Goal: Information Seeking & Learning: Learn about a topic

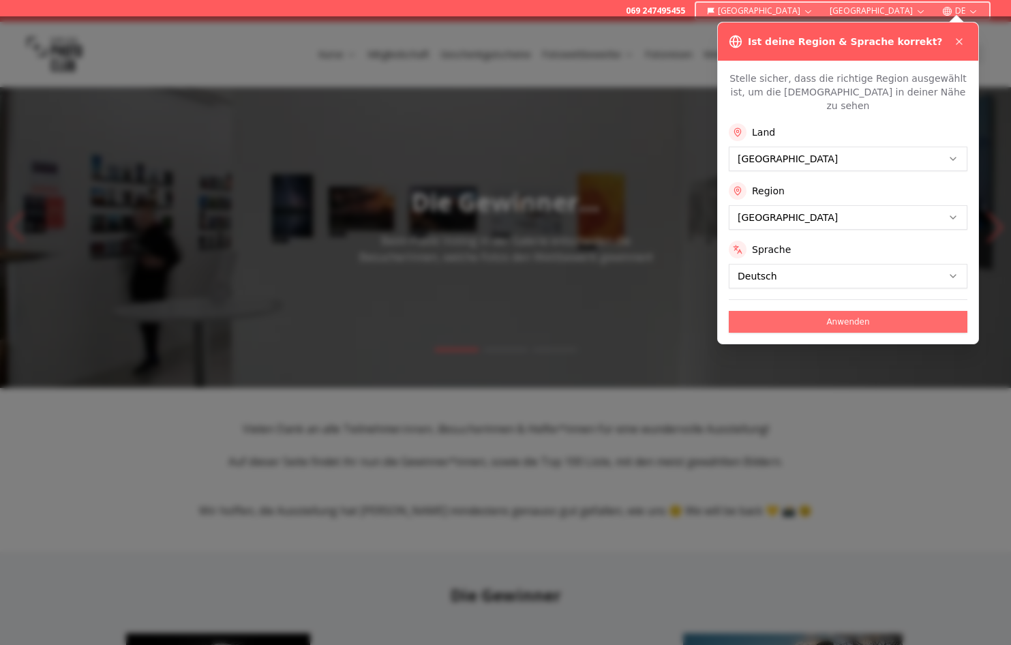
click at [842, 311] on button "Anwenden" at bounding box center [848, 322] width 239 height 22
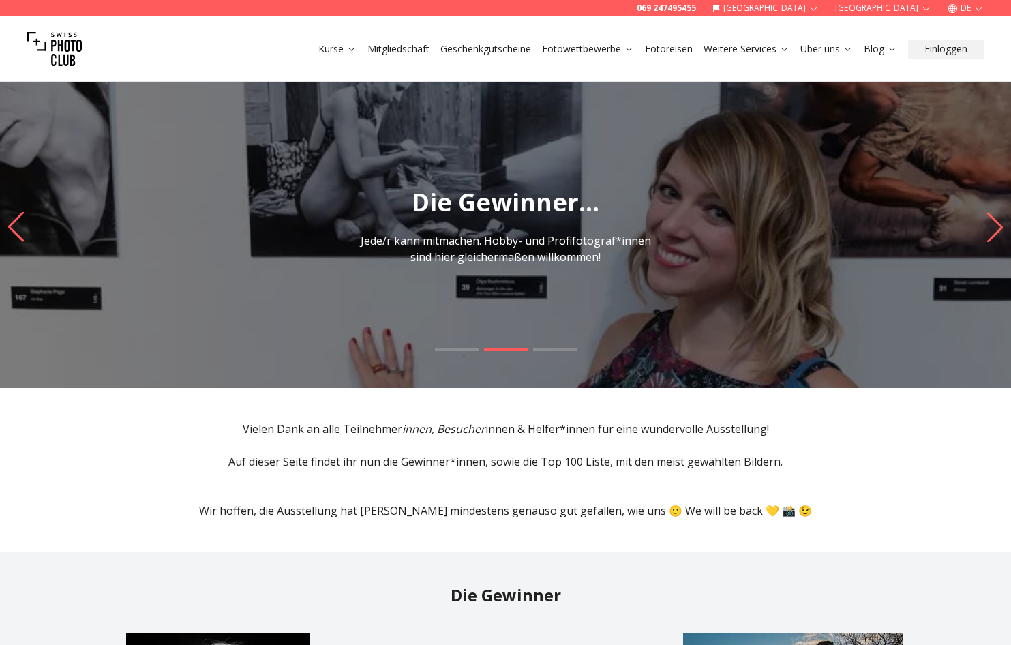
click at [503, 255] on p "Jede/r kann mitmachen. Hobby- und Profifotograf*innen sind hier gleichermaßen w…" at bounding box center [505, 248] width 305 height 33
click at [521, 196] on h1 "Die Gewinner..." at bounding box center [505, 202] width 1011 height 27
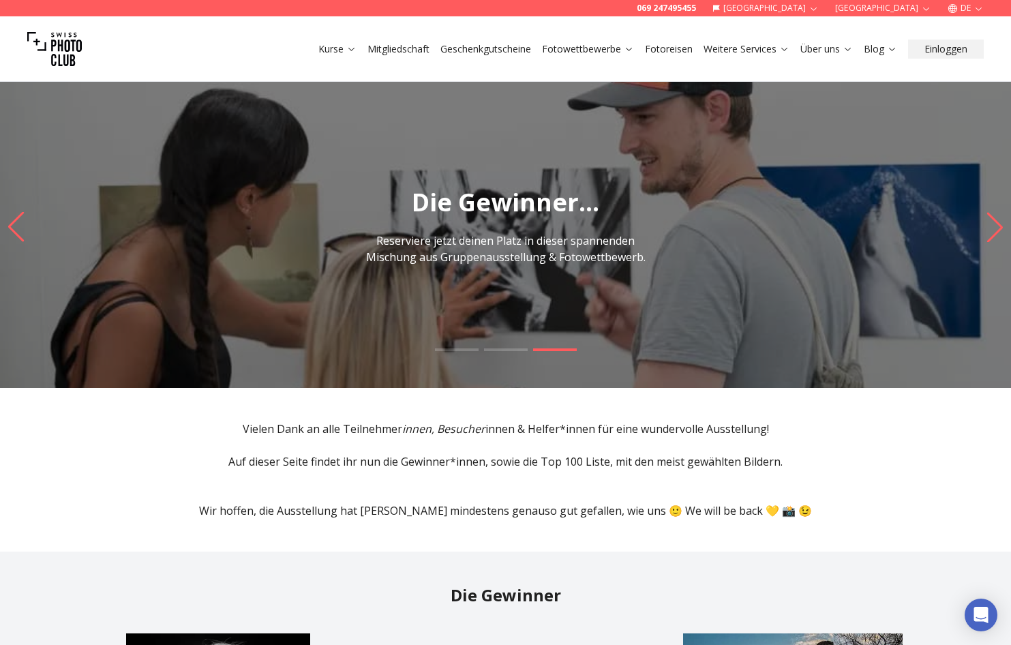
click at [501, 350] on span at bounding box center [506, 349] width 44 height 3
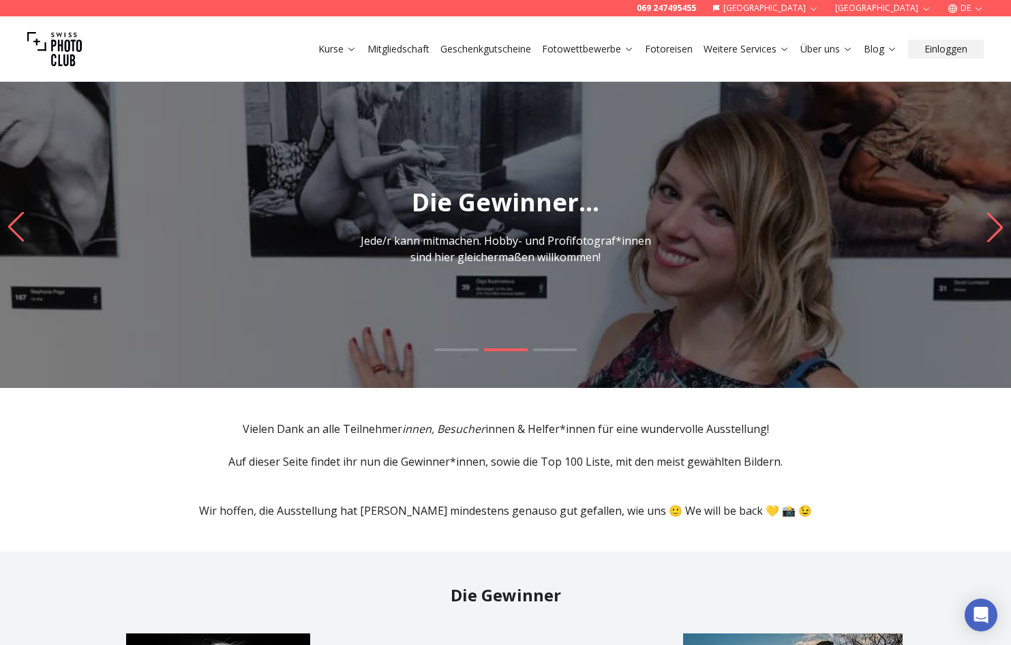
click at [501, 350] on span at bounding box center [506, 349] width 44 height 3
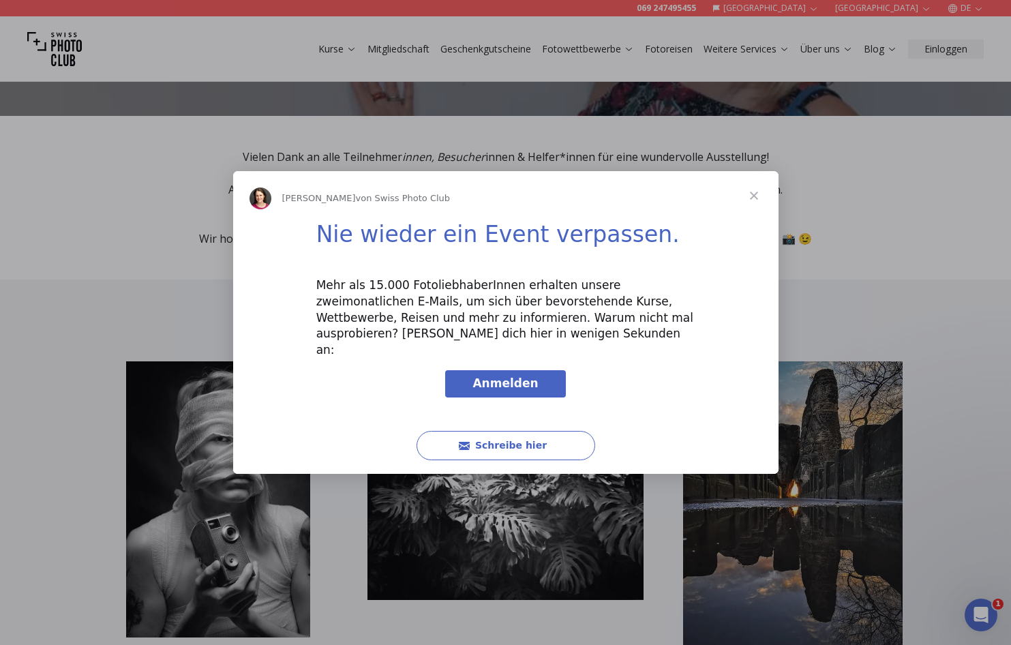
scroll to position [273, 0]
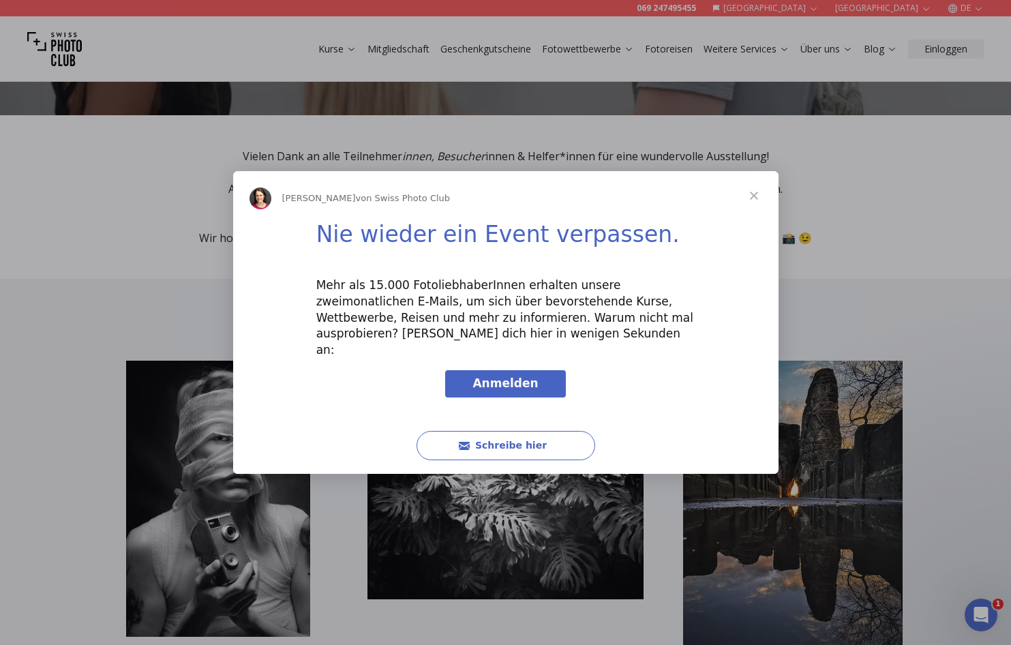
click at [752, 201] on span "Schließen" at bounding box center [753, 195] width 49 height 49
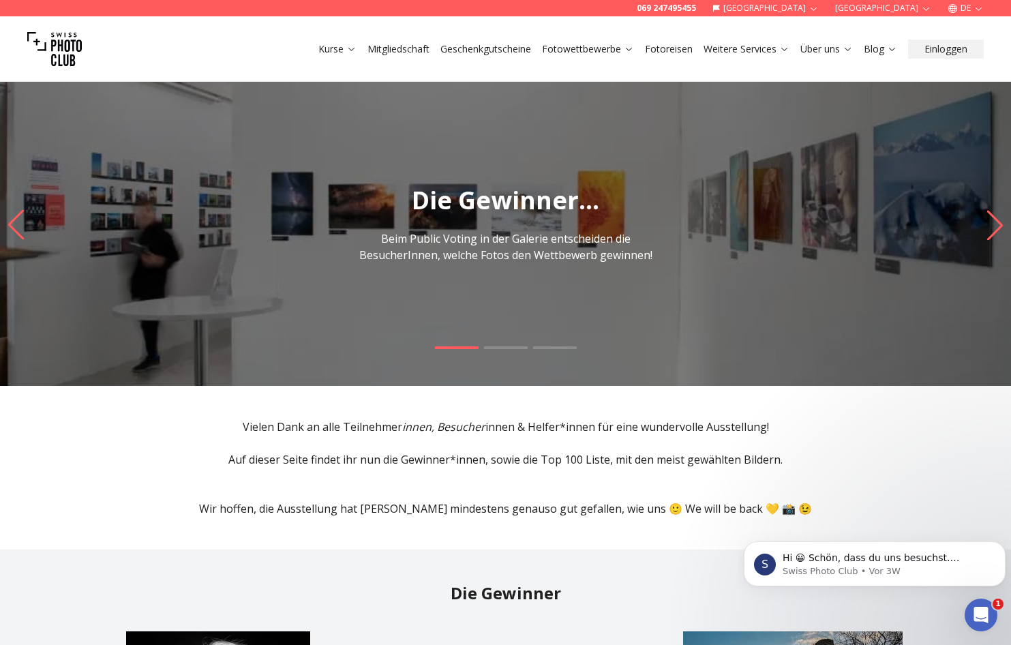
scroll to position [0, 0]
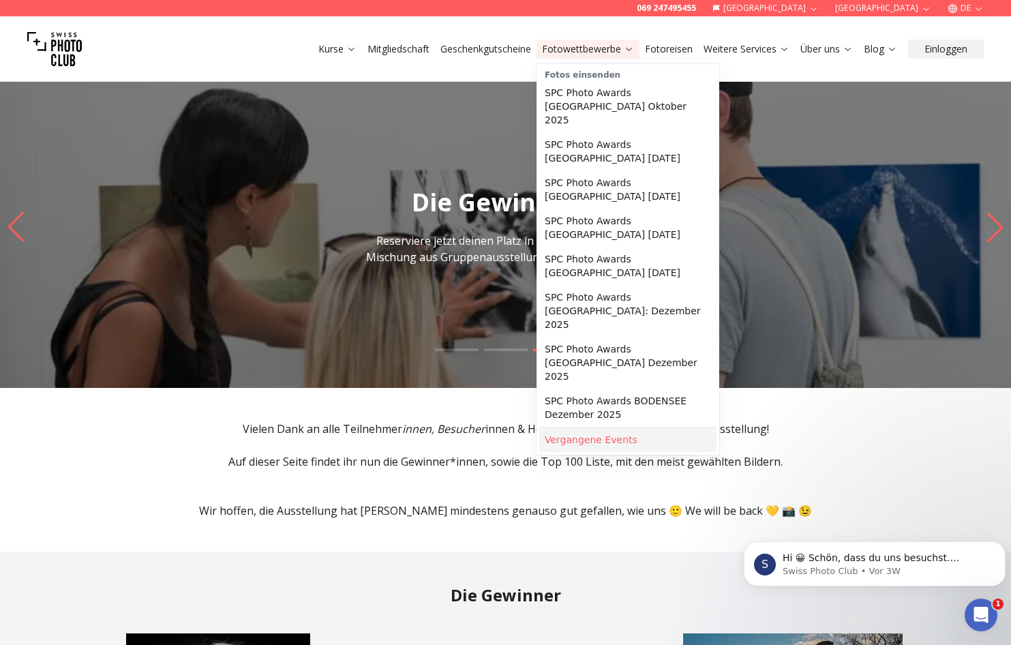
click at [602, 427] on link "Vergangene Events" at bounding box center [627, 439] width 177 height 25
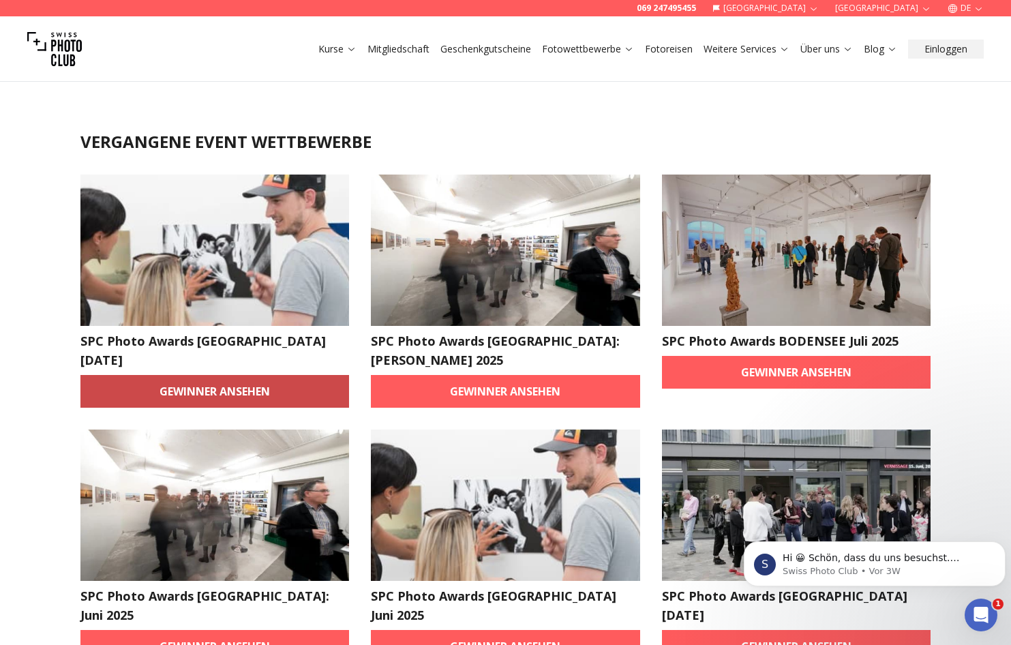
click at [219, 390] on link "Gewinner ansehen" at bounding box center [214, 391] width 269 height 33
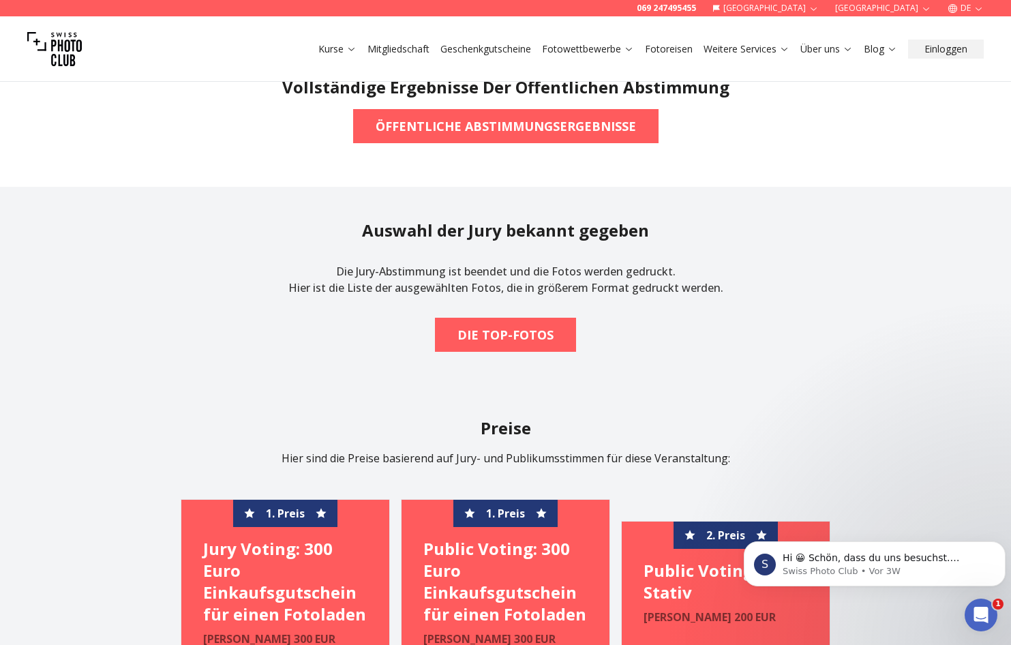
scroll to position [476, 0]
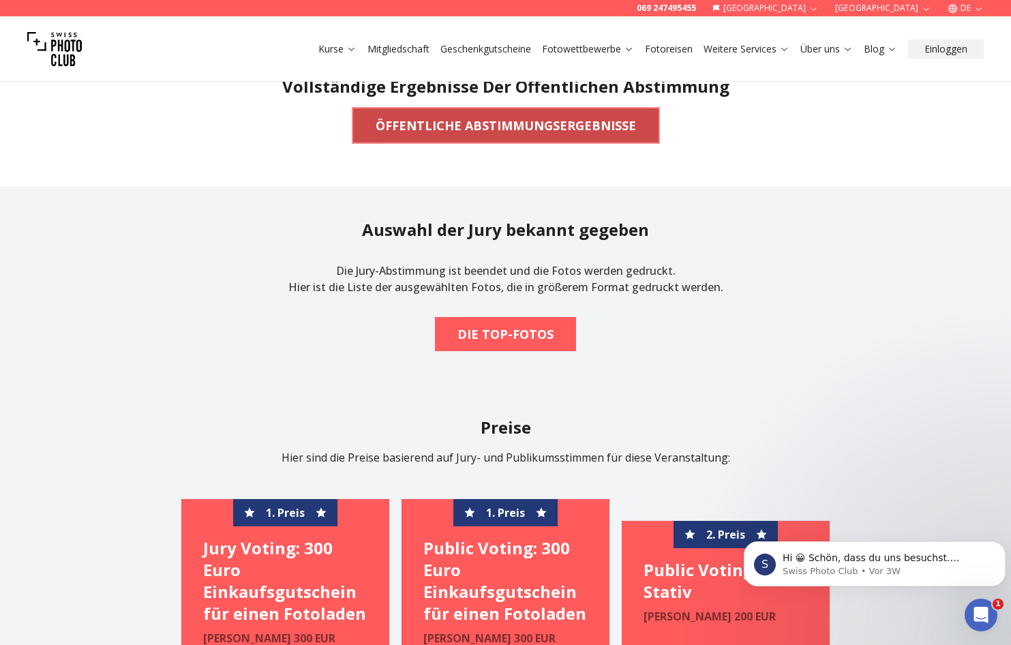
click at [494, 116] on b "ÖFFENTLICHE ABSTIMMUNGSERGEBNISSE" at bounding box center [506, 125] width 260 height 19
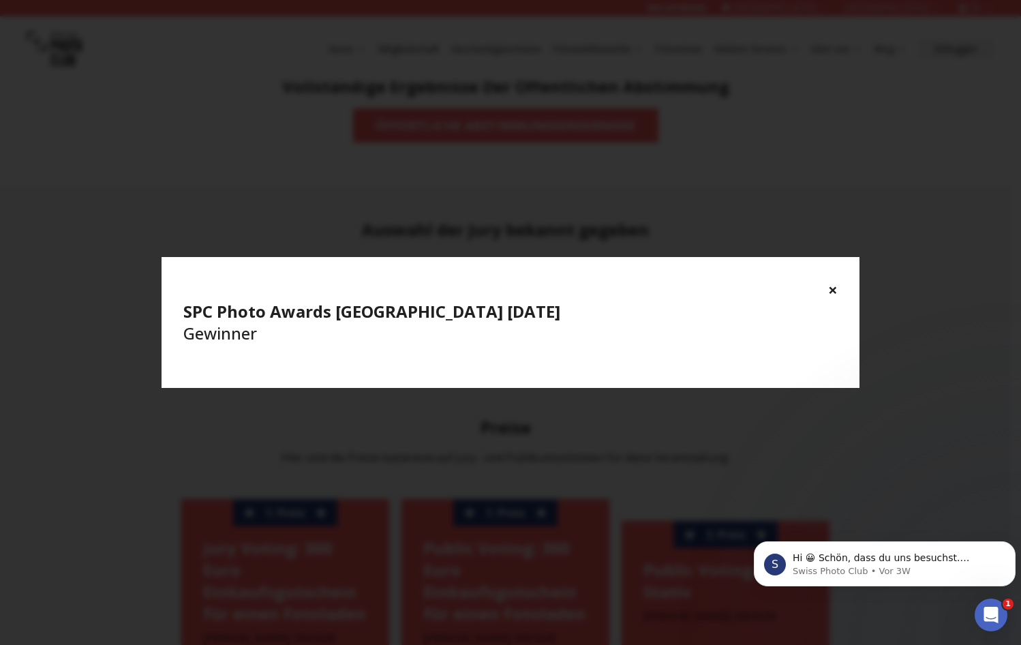
click at [301, 337] on h4 "SPC Photo Awards [GEOGRAPHIC_DATA] [DATE] Gewinner" at bounding box center [510, 323] width 654 height 44
click at [832, 286] on button "×" at bounding box center [833, 290] width 10 height 22
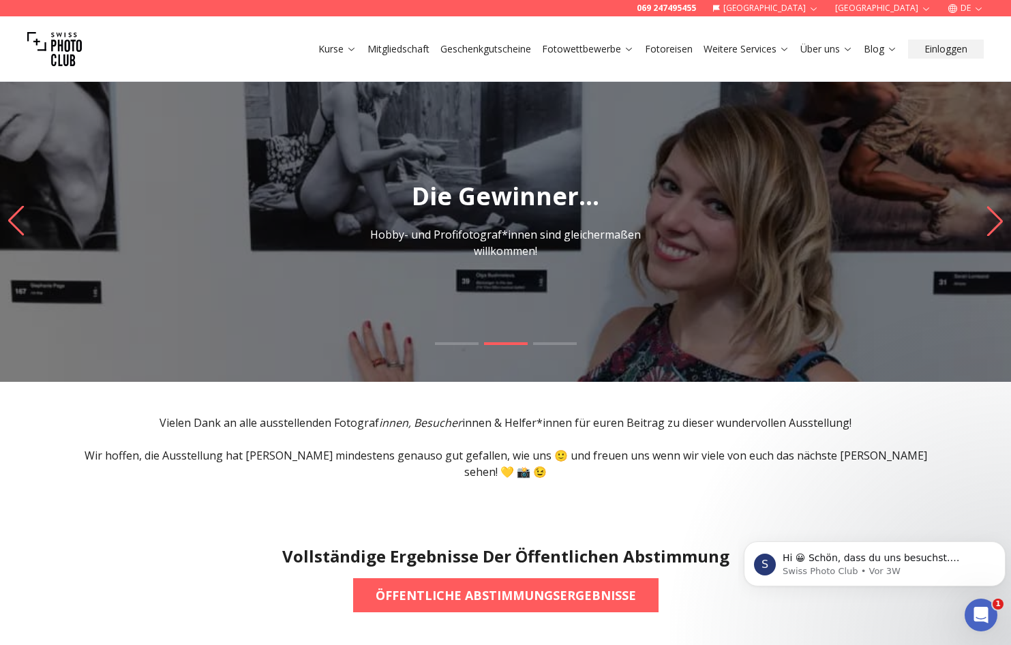
scroll to position [0, 0]
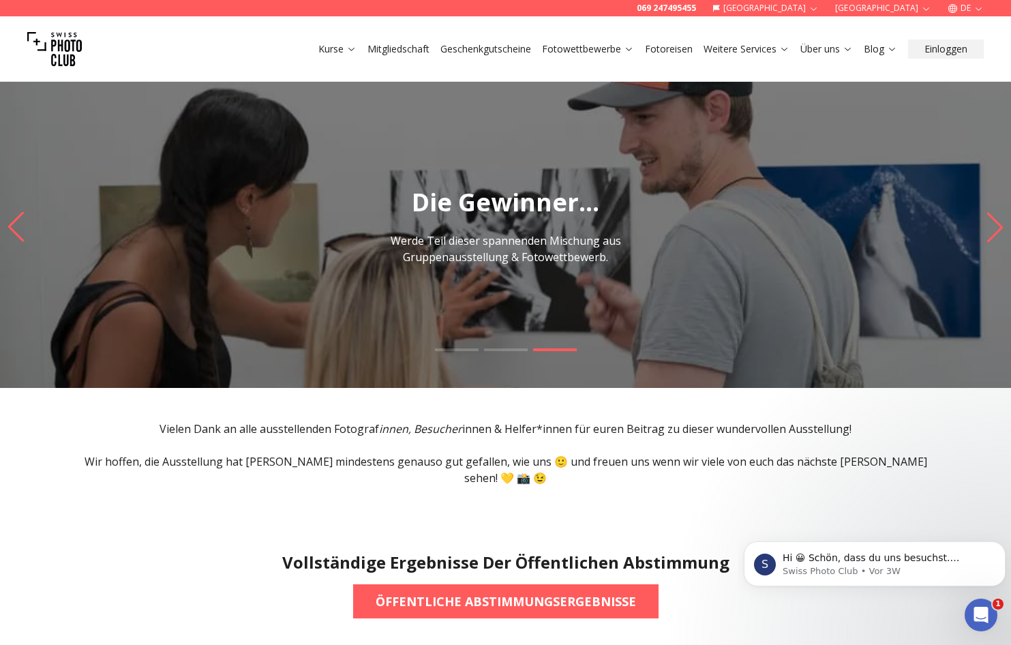
click at [560, 351] on div at bounding box center [505, 365] width 1011 height 34
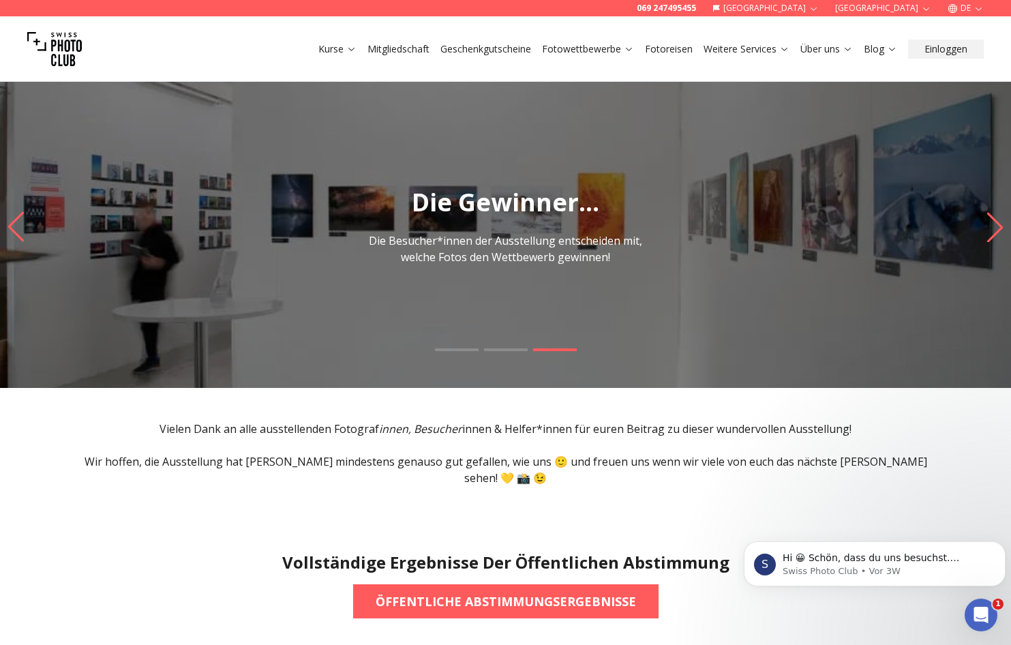
click at [558, 347] on img "3 / 3" at bounding box center [505, 226] width 1011 height 322
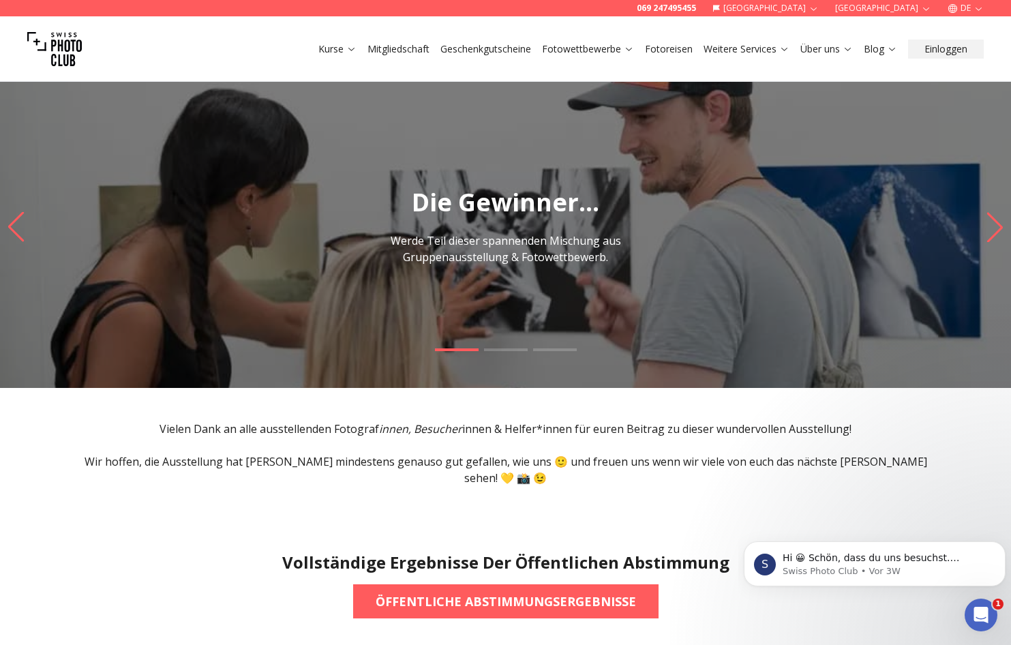
click at [557, 350] on span at bounding box center [555, 349] width 44 height 3
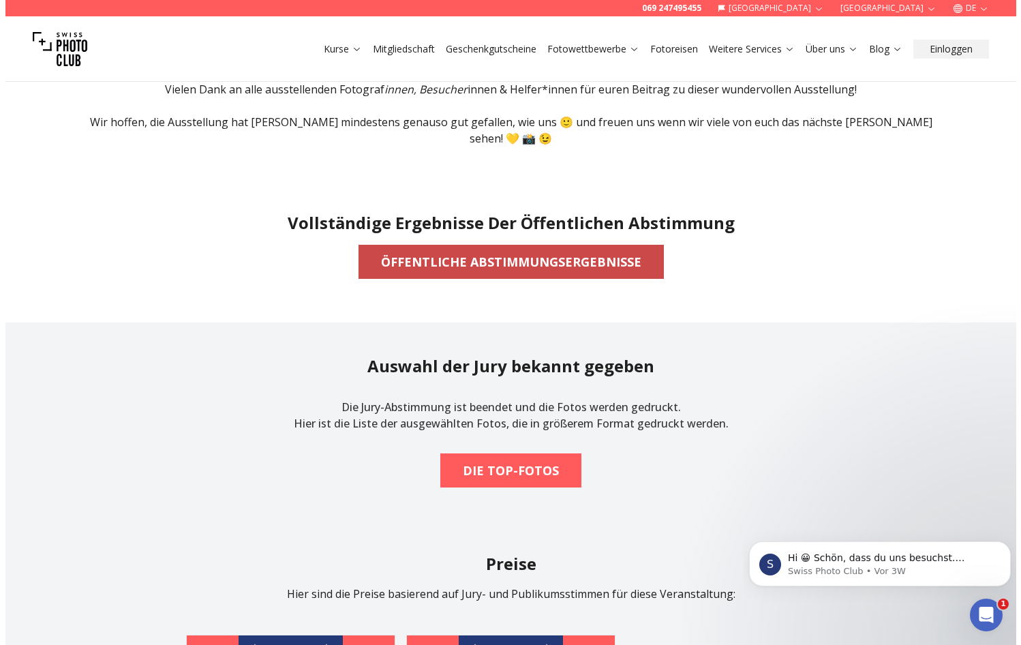
scroll to position [340, 0]
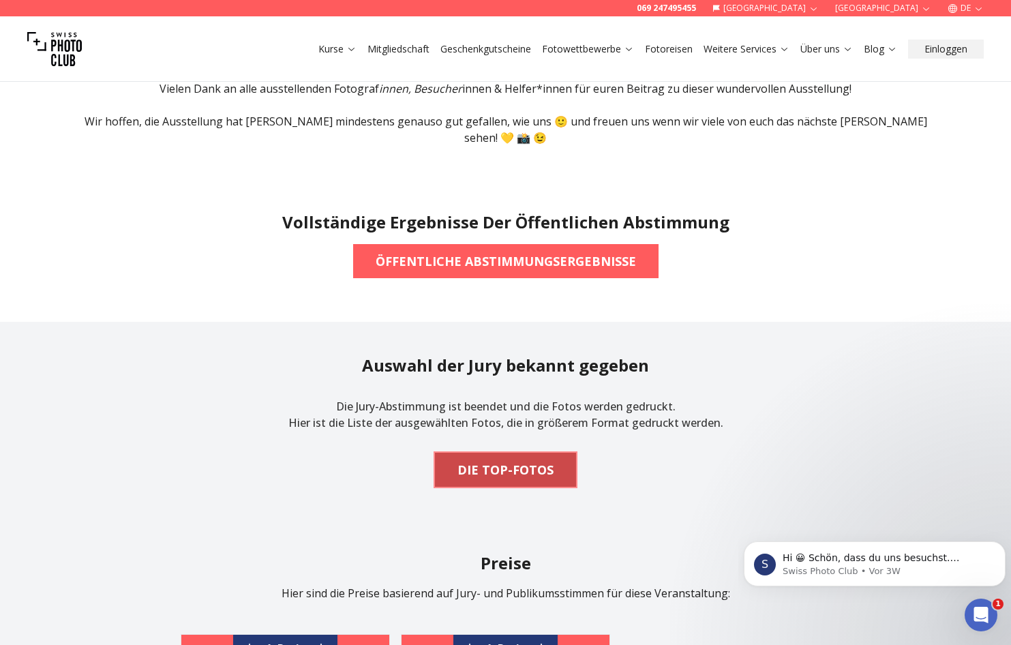
click at [496, 460] on b "DIE TOP-FOTOS" at bounding box center [505, 469] width 96 height 19
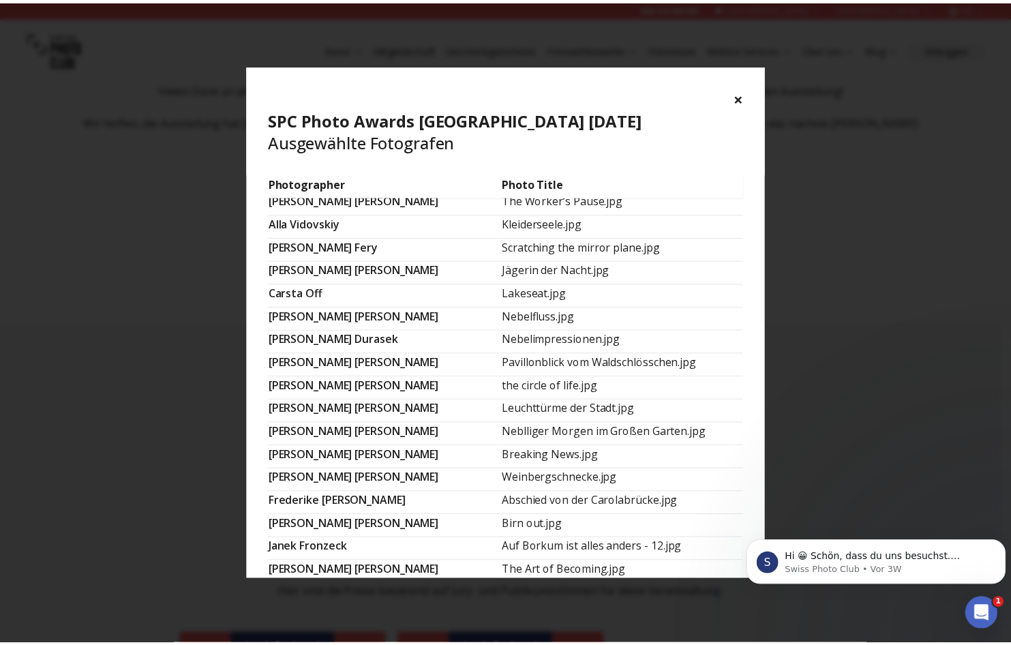
scroll to position [0, 0]
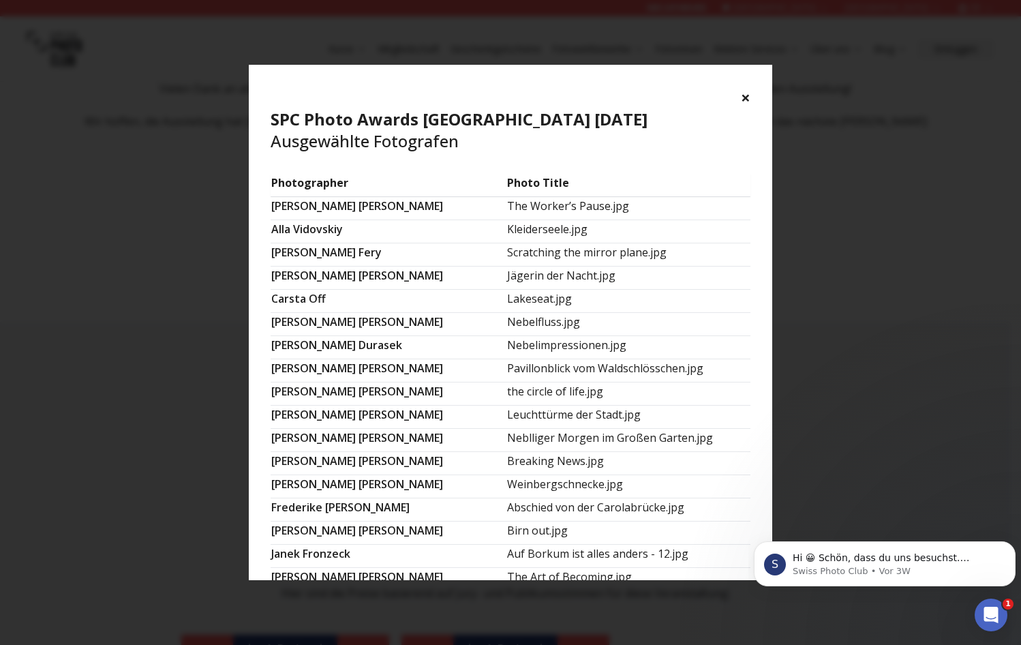
click at [744, 95] on button "×" at bounding box center [746, 98] width 10 height 22
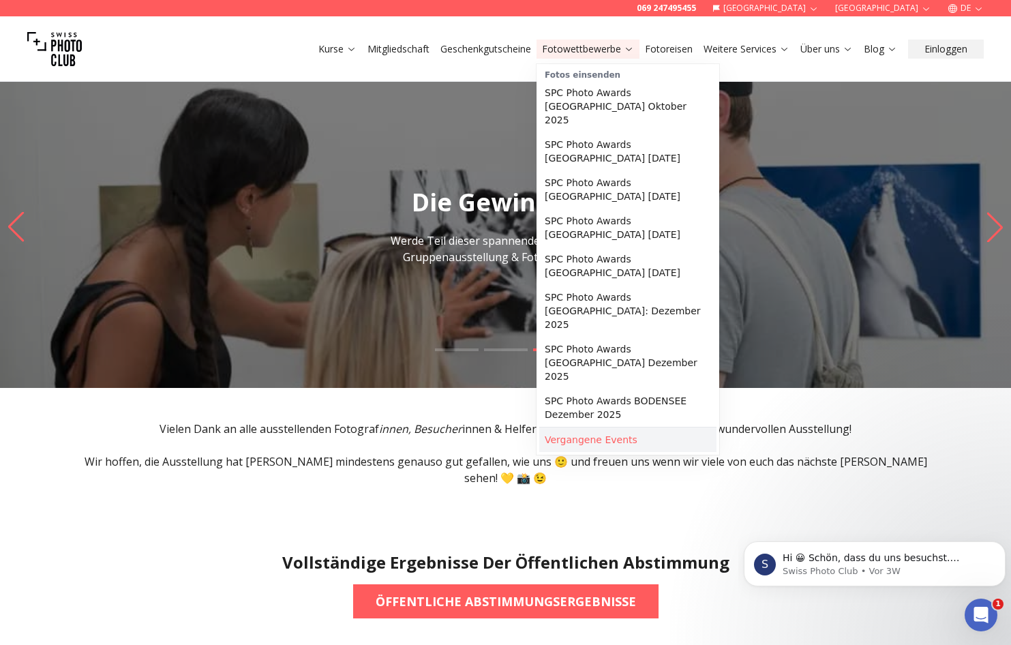
click at [610, 427] on link "Vergangene Events" at bounding box center [627, 439] width 177 height 25
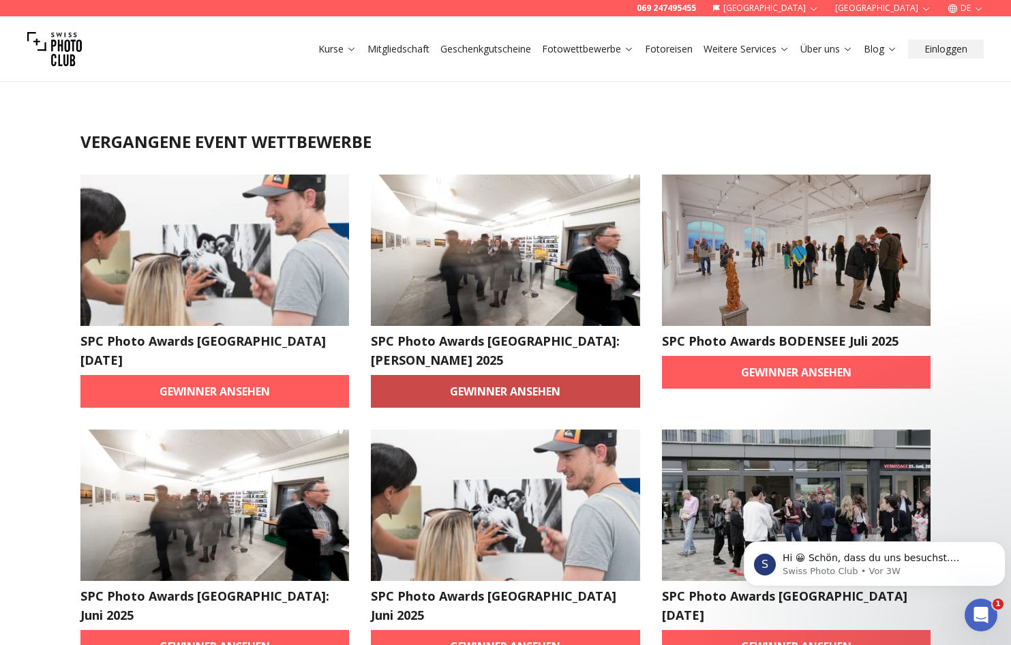
click at [538, 375] on link "Gewinner ansehen" at bounding box center [505, 391] width 269 height 33
